Goal: Transaction & Acquisition: Purchase product/service

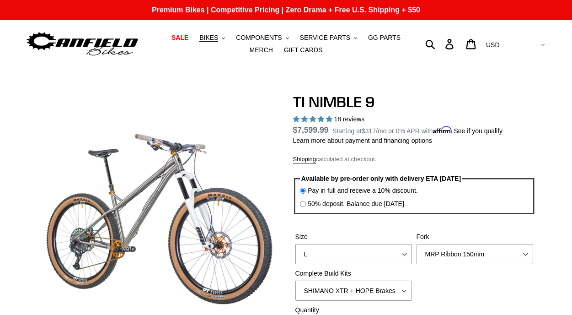
select select "SHIMANO XTR + HOPE Brakes + DT Swiss Carbon Wheels"
select select "highest-rating"
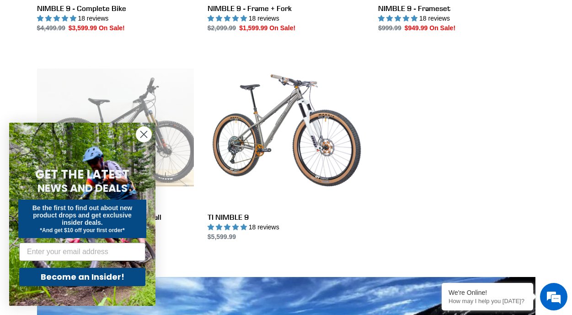
click at [143, 132] on circle "Close dialog" at bounding box center [143, 134] width 15 height 15
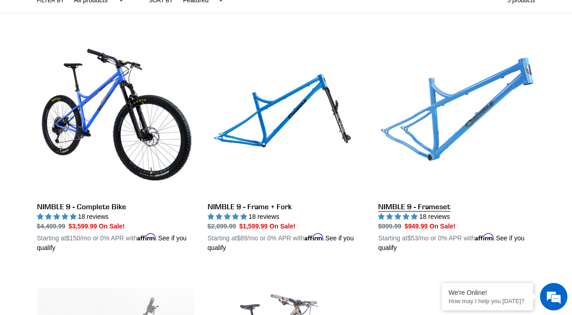
click at [435, 108] on link "NIMBLE 9 - Frameset" at bounding box center [456, 145] width 157 height 214
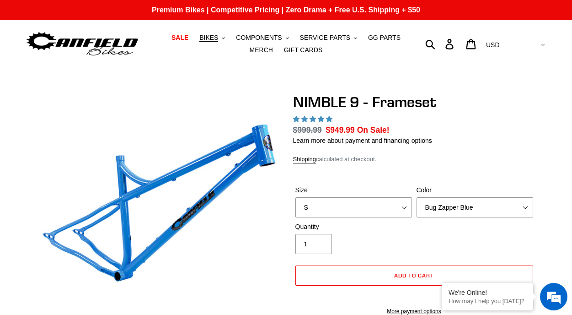
select select "highest-rating"
